Goal: Information Seeking & Learning: Learn about a topic

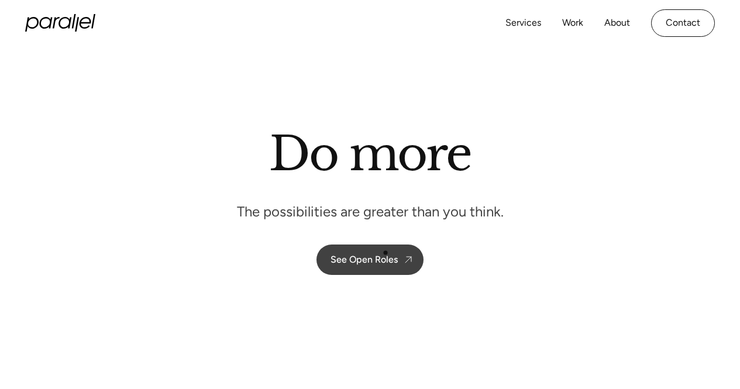
click at [375, 257] on div "See Open Roles" at bounding box center [363, 259] width 67 height 11
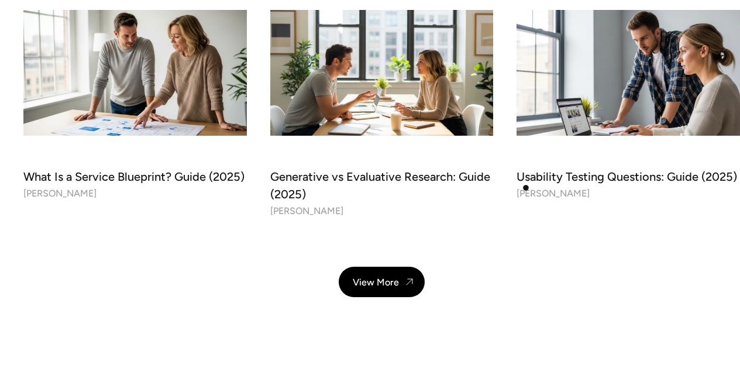
scroll to position [3617, 0]
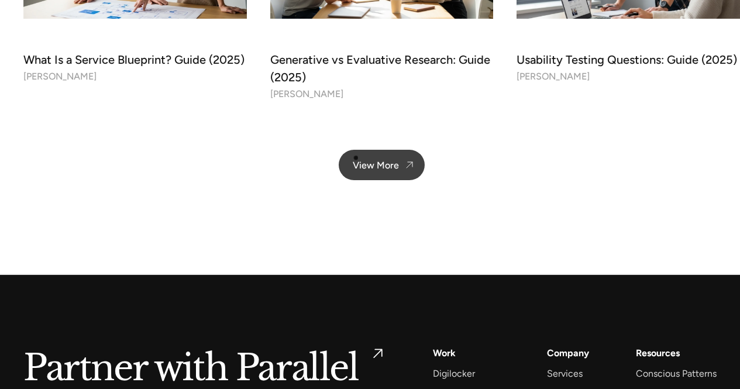
click at [355, 158] on link "View More" at bounding box center [382, 165] width 86 height 30
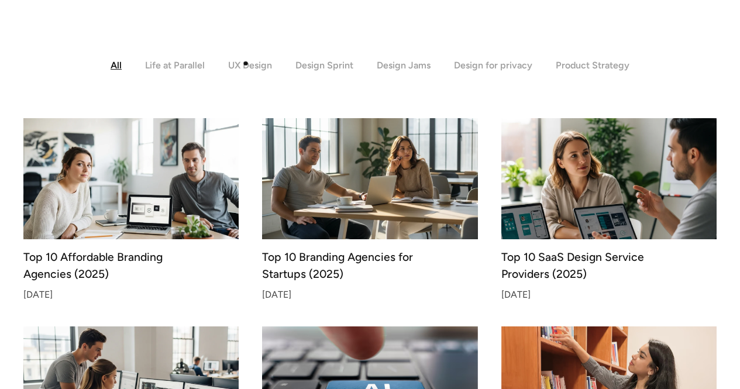
scroll to position [281, 0]
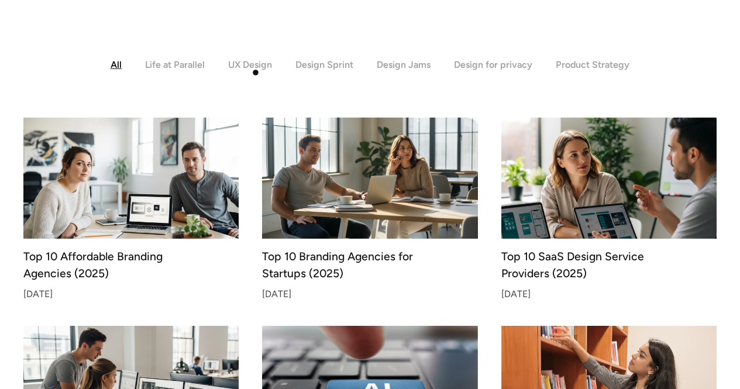
click at [269, 63] on div "UX Design" at bounding box center [250, 64] width 44 height 11
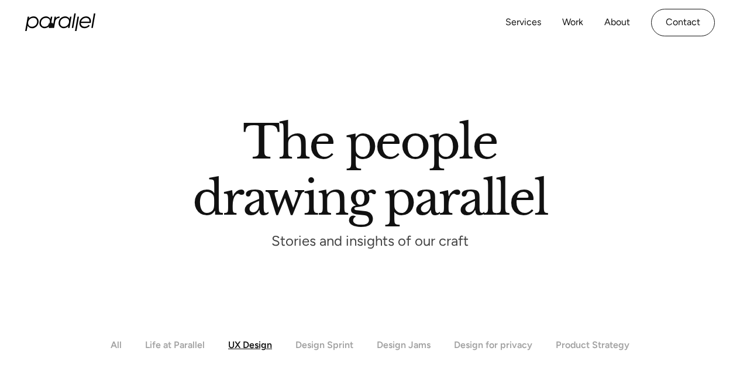
scroll to position [0, 0]
